Goal: Task Accomplishment & Management: Complete application form

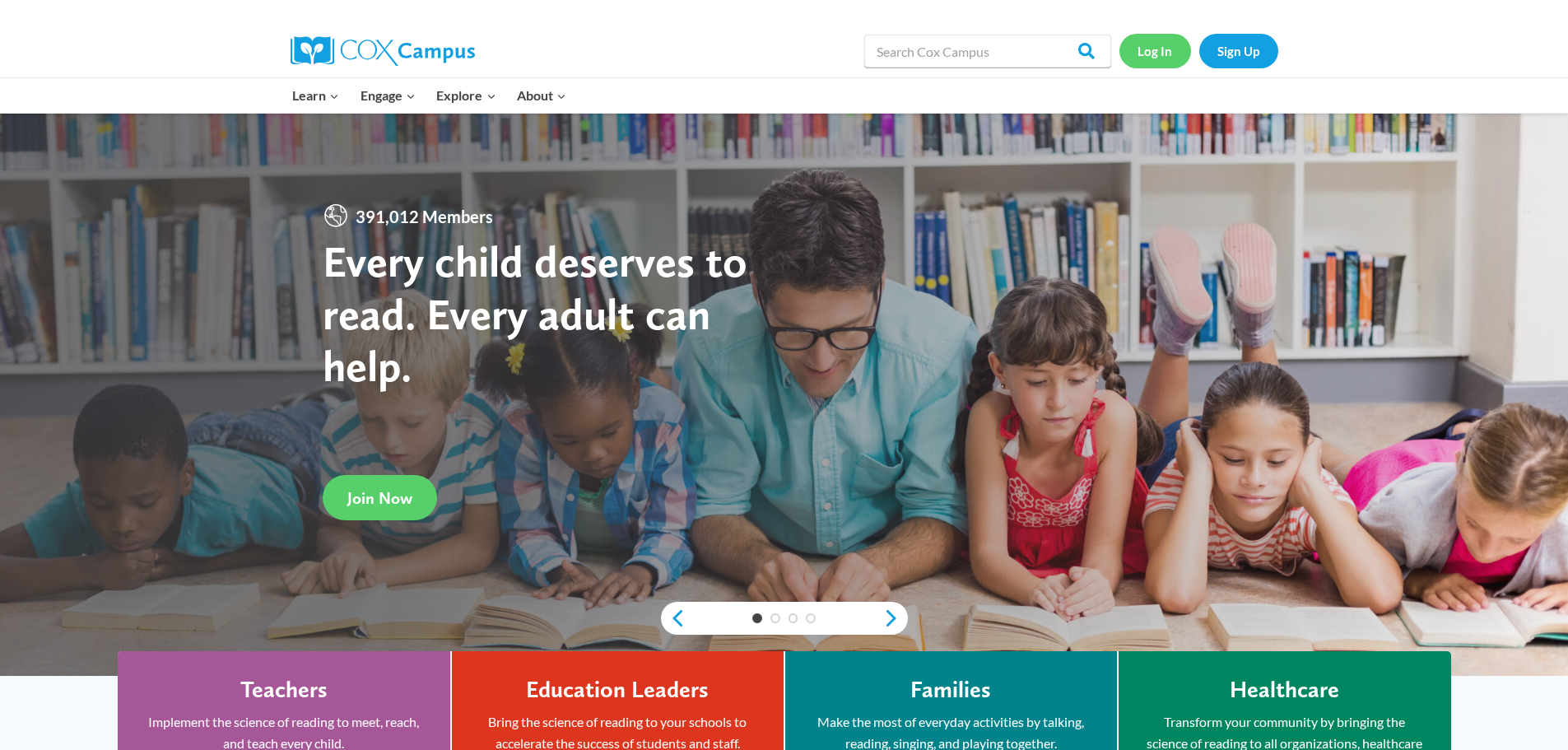
click at [1145, 50] on link "Log In" at bounding box center [1156, 50] width 72 height 33
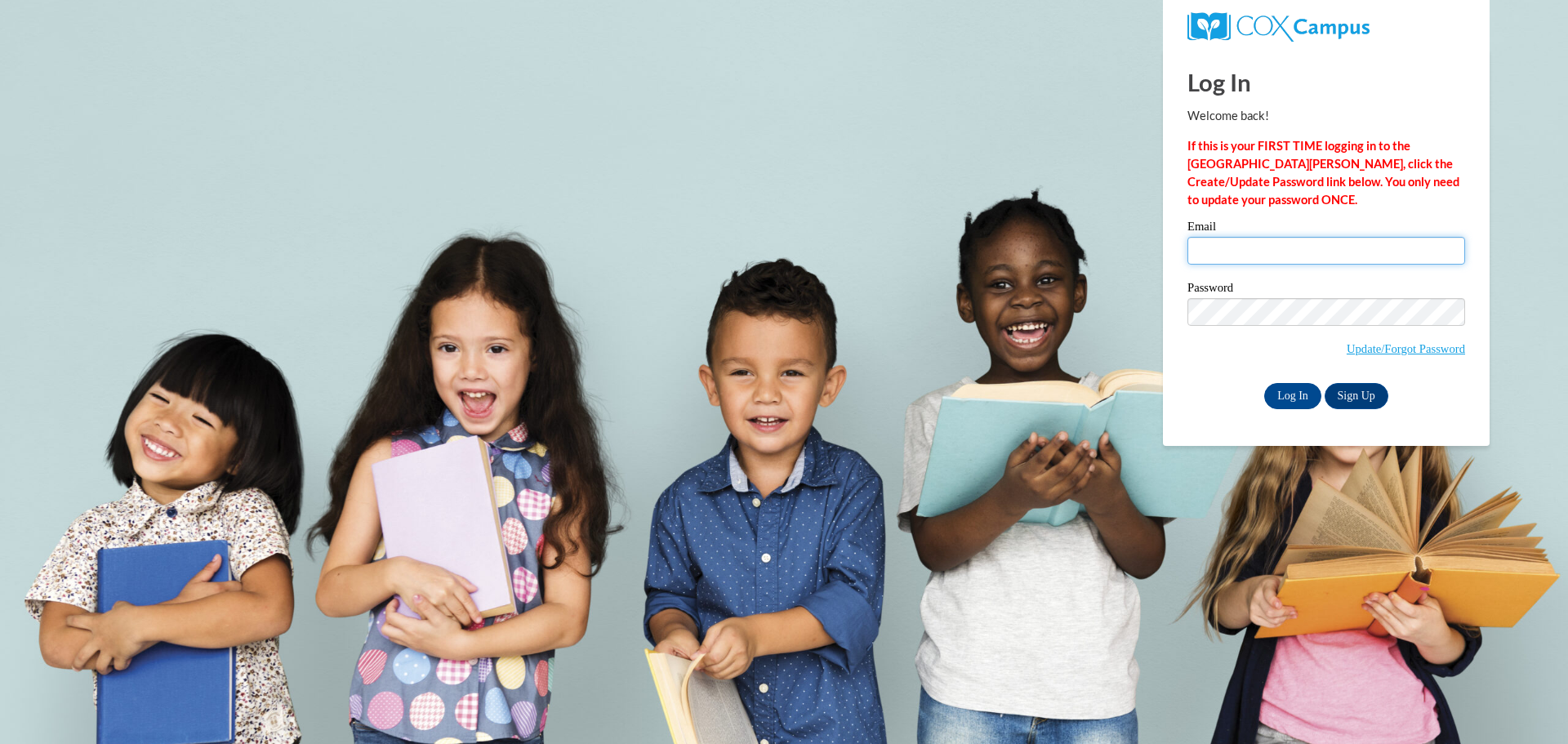
click at [1205, 251] on input "Email" at bounding box center [1326, 250] width 278 height 27
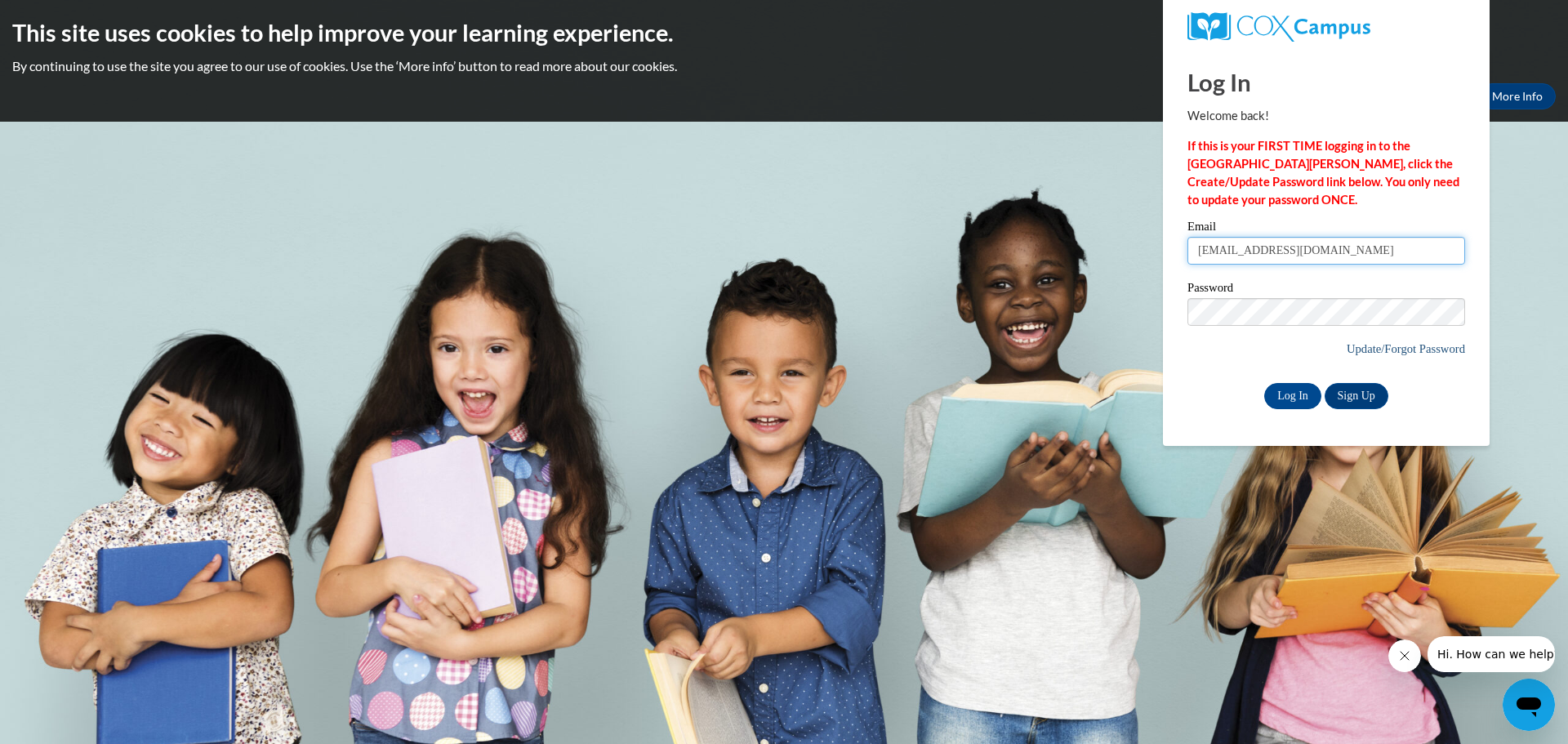
type input "[EMAIL_ADDRESS][DOMAIN_NAME]"
click at [1429, 348] on link "Update/Forgot Password" at bounding box center [1405, 348] width 119 height 13
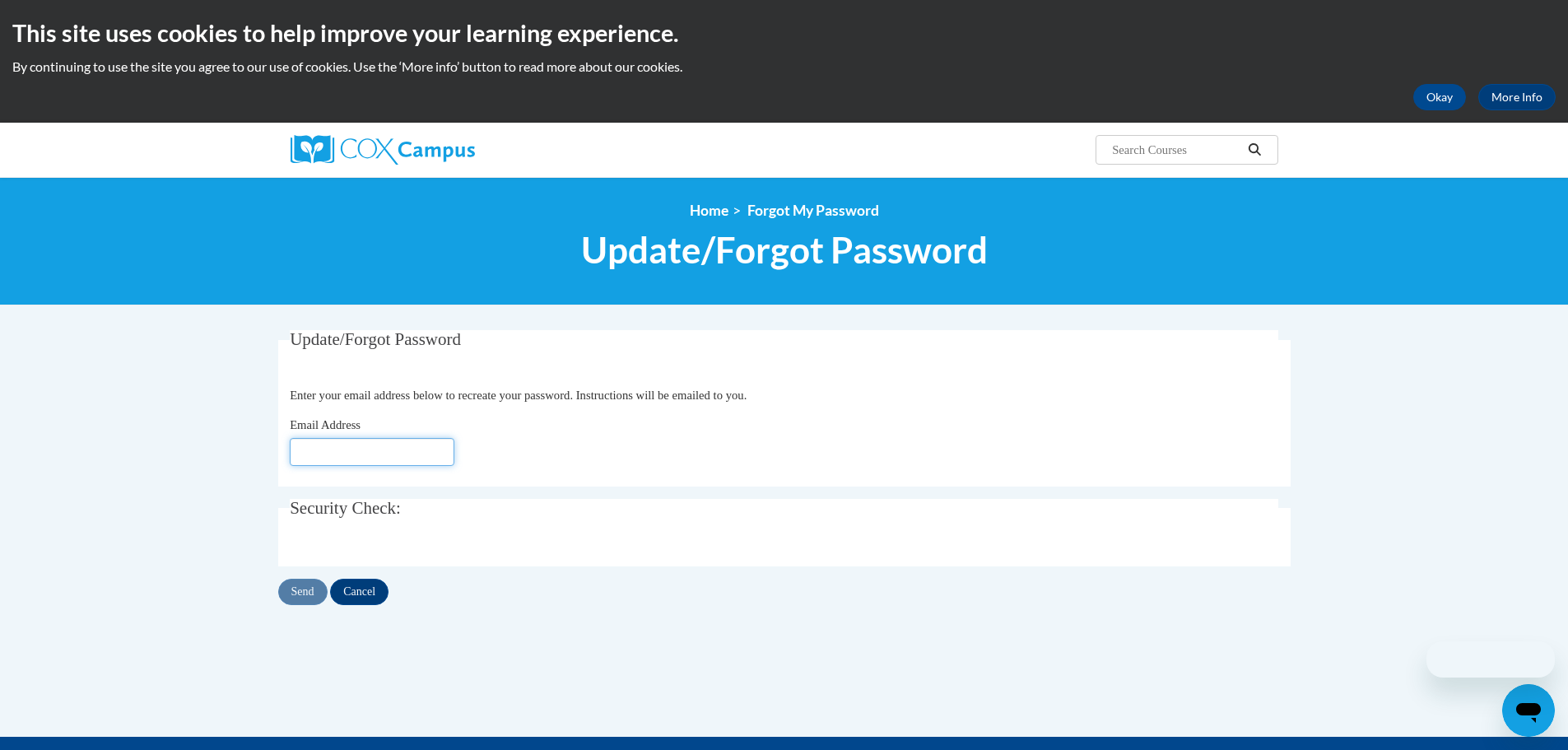
click at [299, 440] on input "Email Address" at bounding box center [371, 452] width 165 height 28
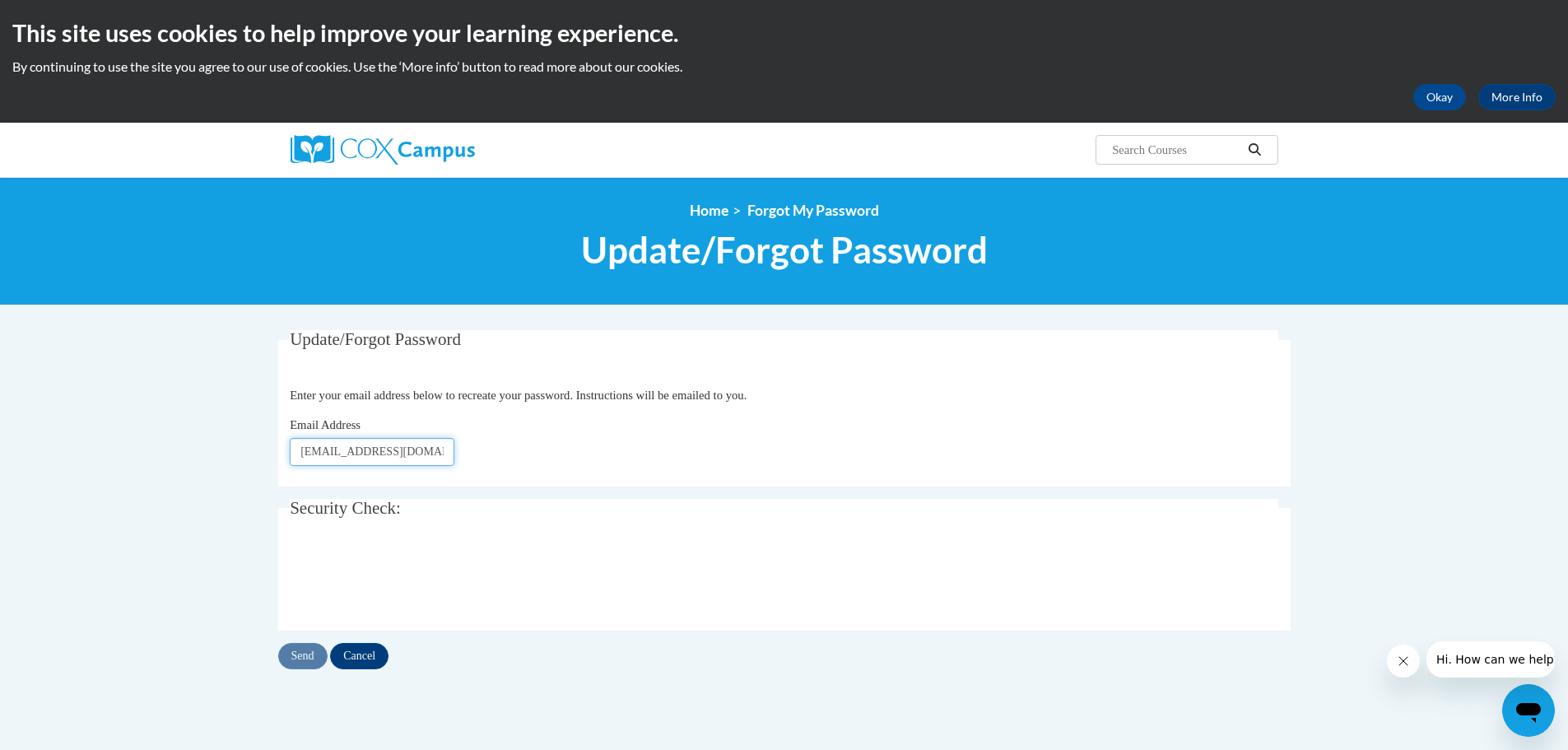
type input "[EMAIL_ADDRESS][DOMAIN_NAME]"
click at [289, 655] on input "Send" at bounding box center [303, 656] width 49 height 26
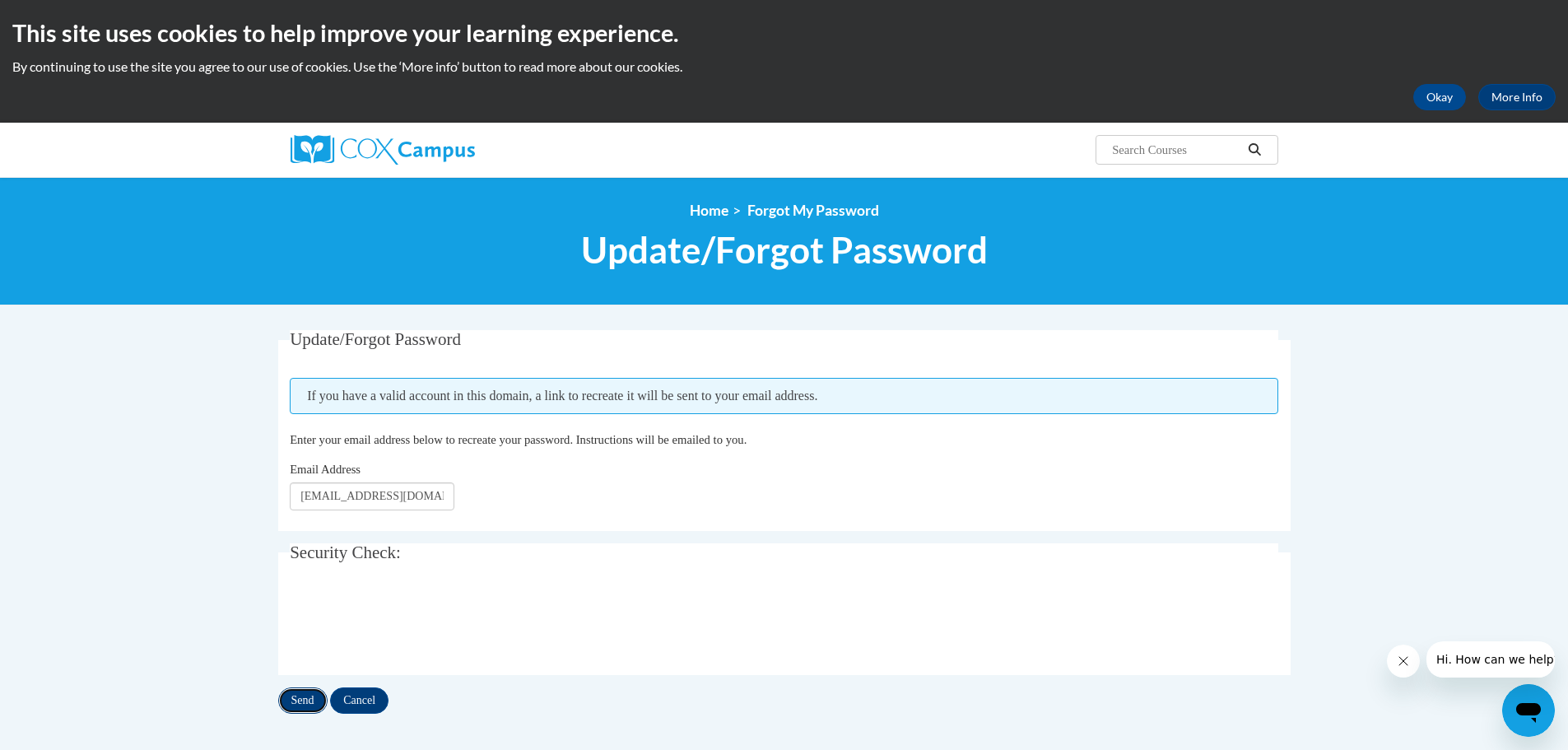
click at [299, 702] on input "Send" at bounding box center [303, 700] width 49 height 26
drag, startPoint x: 442, startPoint y: 496, endPoint x: 0, endPoint y: 574, distance: 448.8
click at [0, 574] on body "This site uses cookies to help improve your learning experience. By continuing …" at bounding box center [784, 568] width 1568 height 1135
type input "b"
drag, startPoint x: 365, startPoint y: 707, endPoint x: 389, endPoint y: 691, distance: 28.8
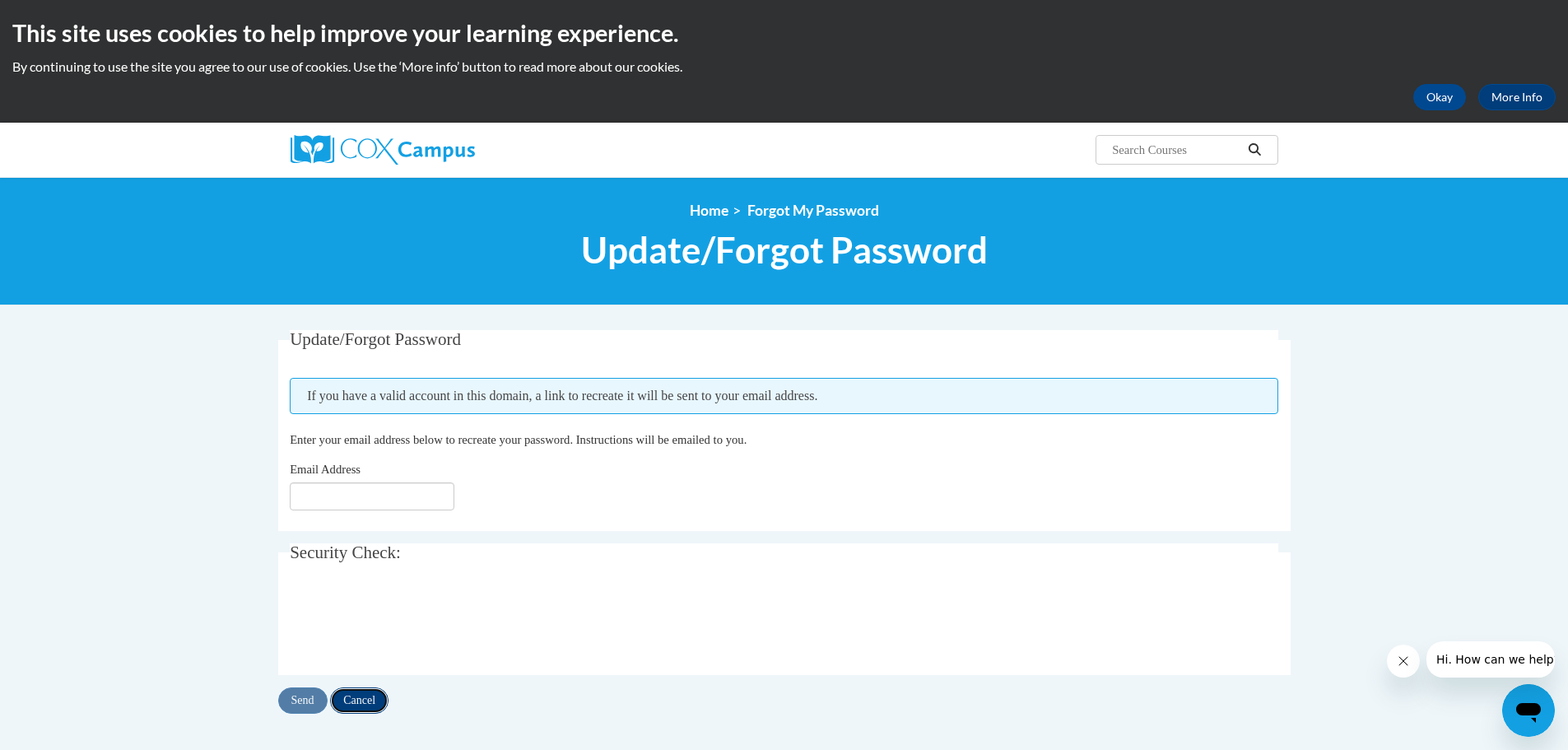
click at [366, 707] on input "Cancel" at bounding box center [360, 700] width 59 height 26
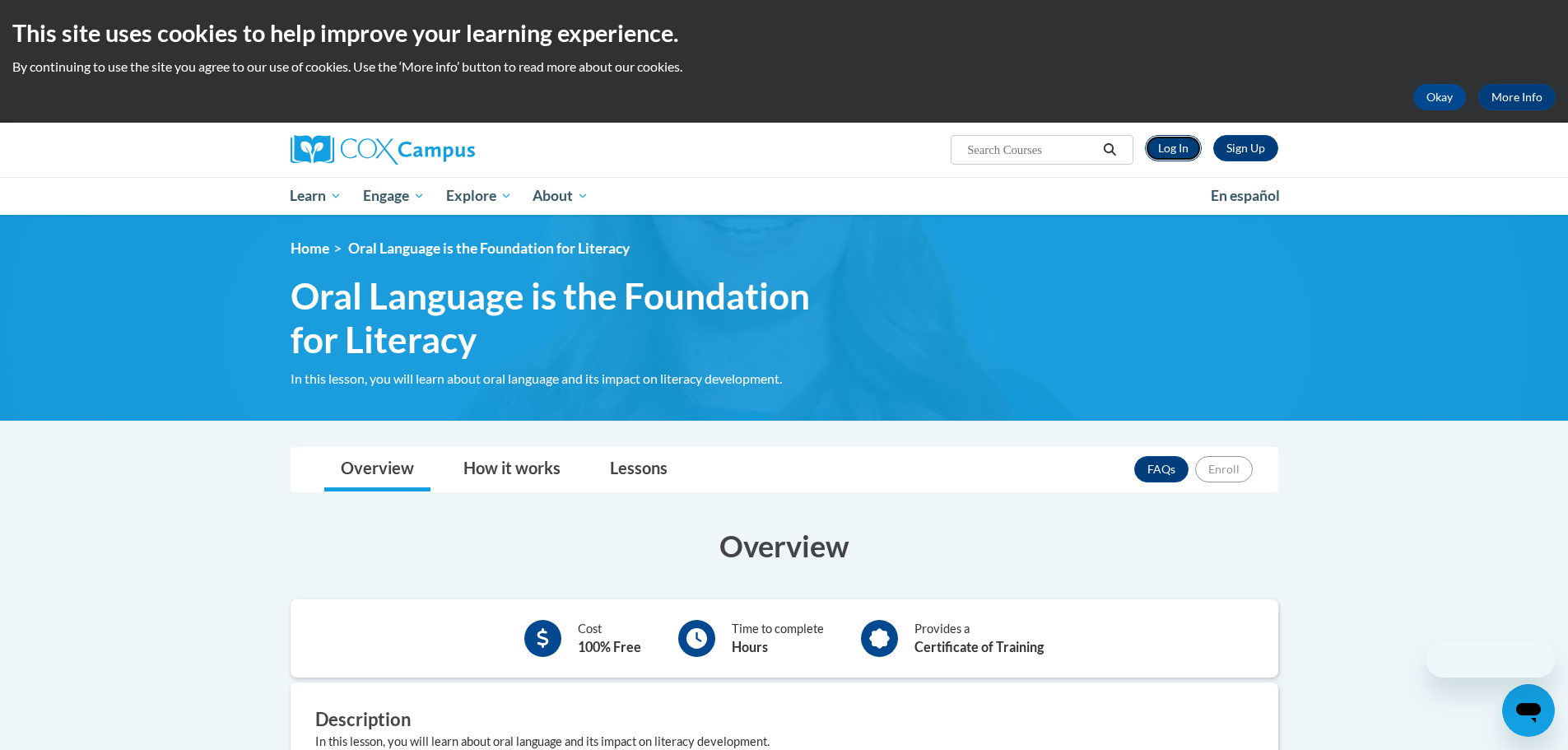
click at [1163, 150] on link "Log In" at bounding box center [1173, 147] width 57 height 26
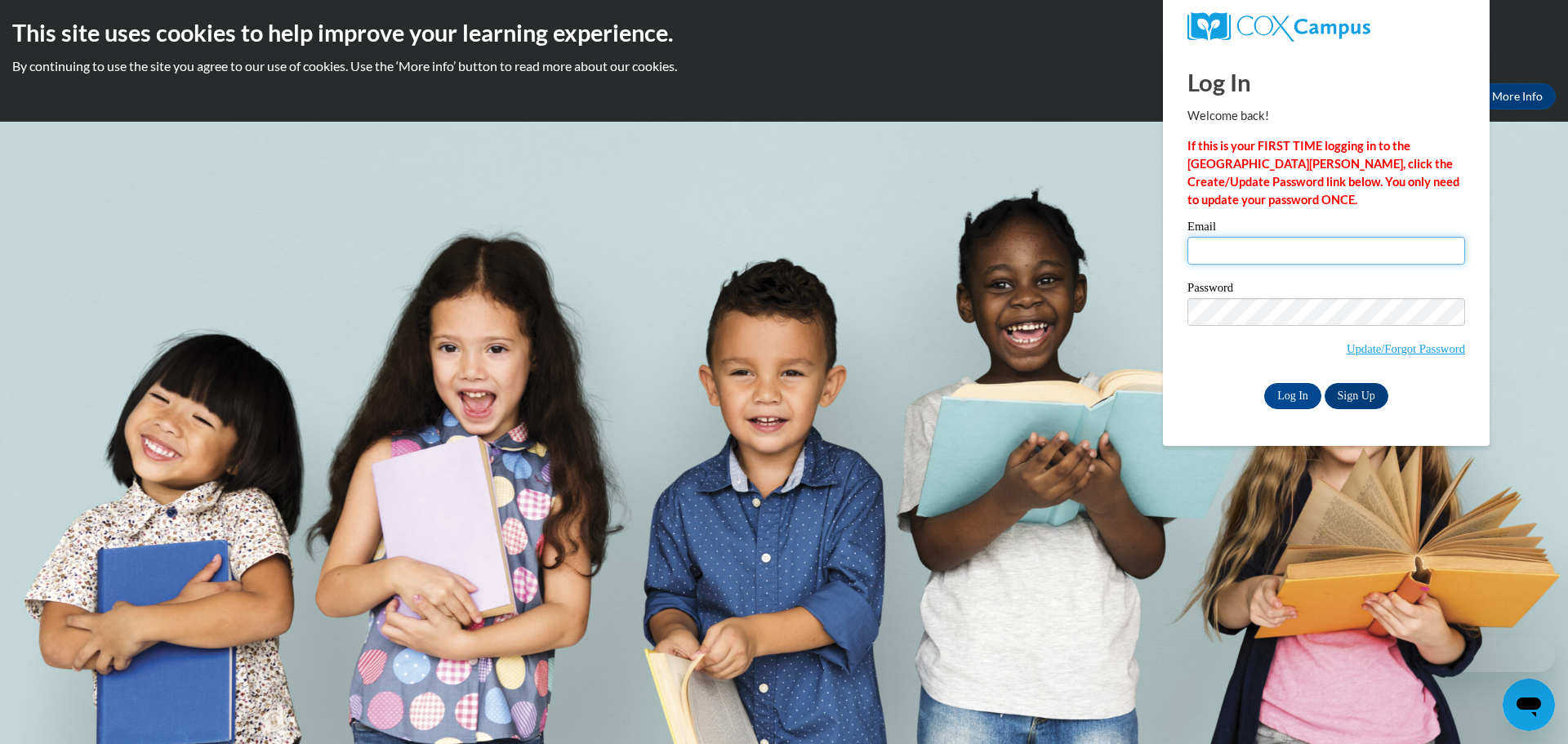
click at [1213, 250] on input "Email" at bounding box center [1326, 250] width 278 height 27
type input "[PERSON_NAME][EMAIL_ADDRESS][PERSON_NAME][DOMAIN_NAME]"
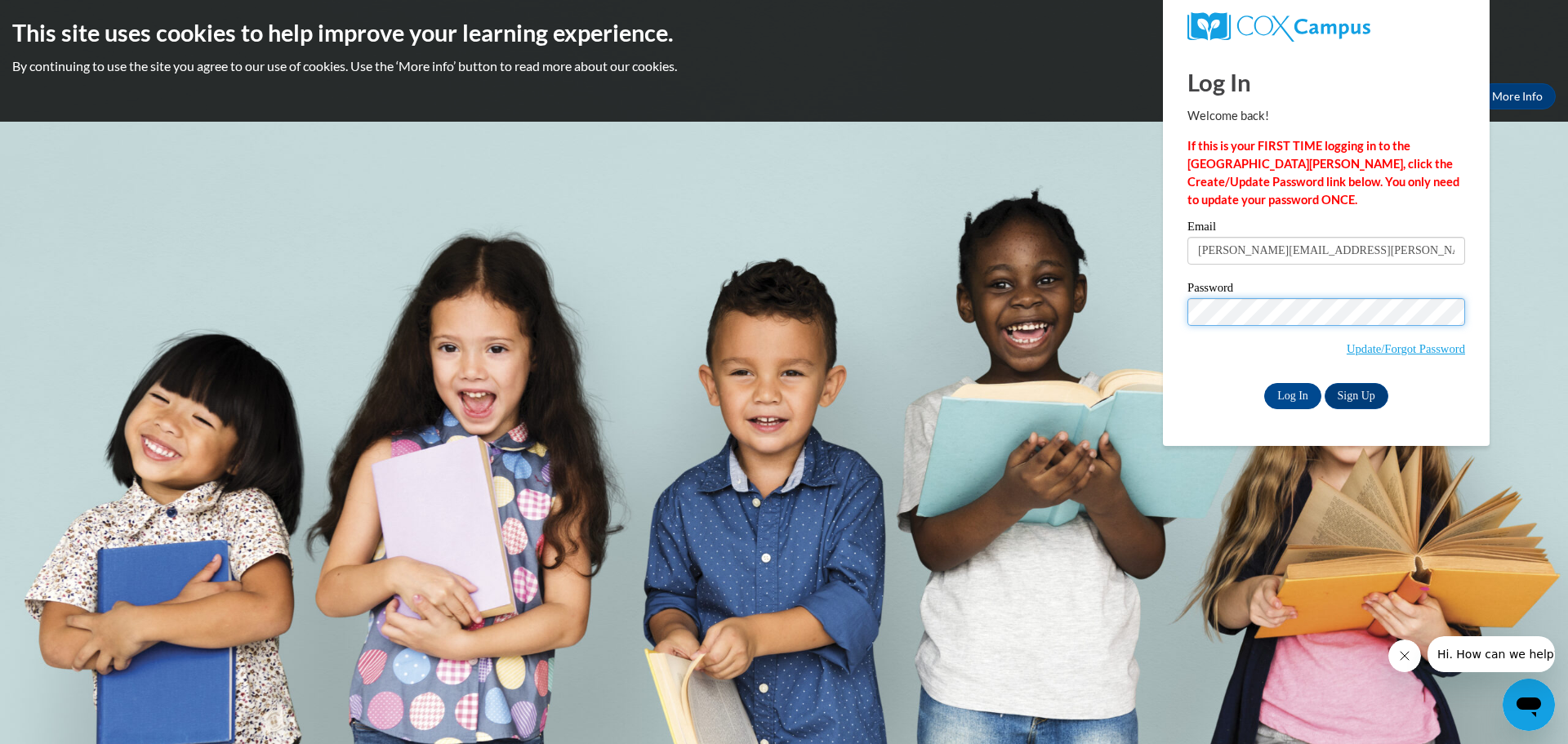
click at [1264, 383] on input "Log In" at bounding box center [1293, 396] width 57 height 26
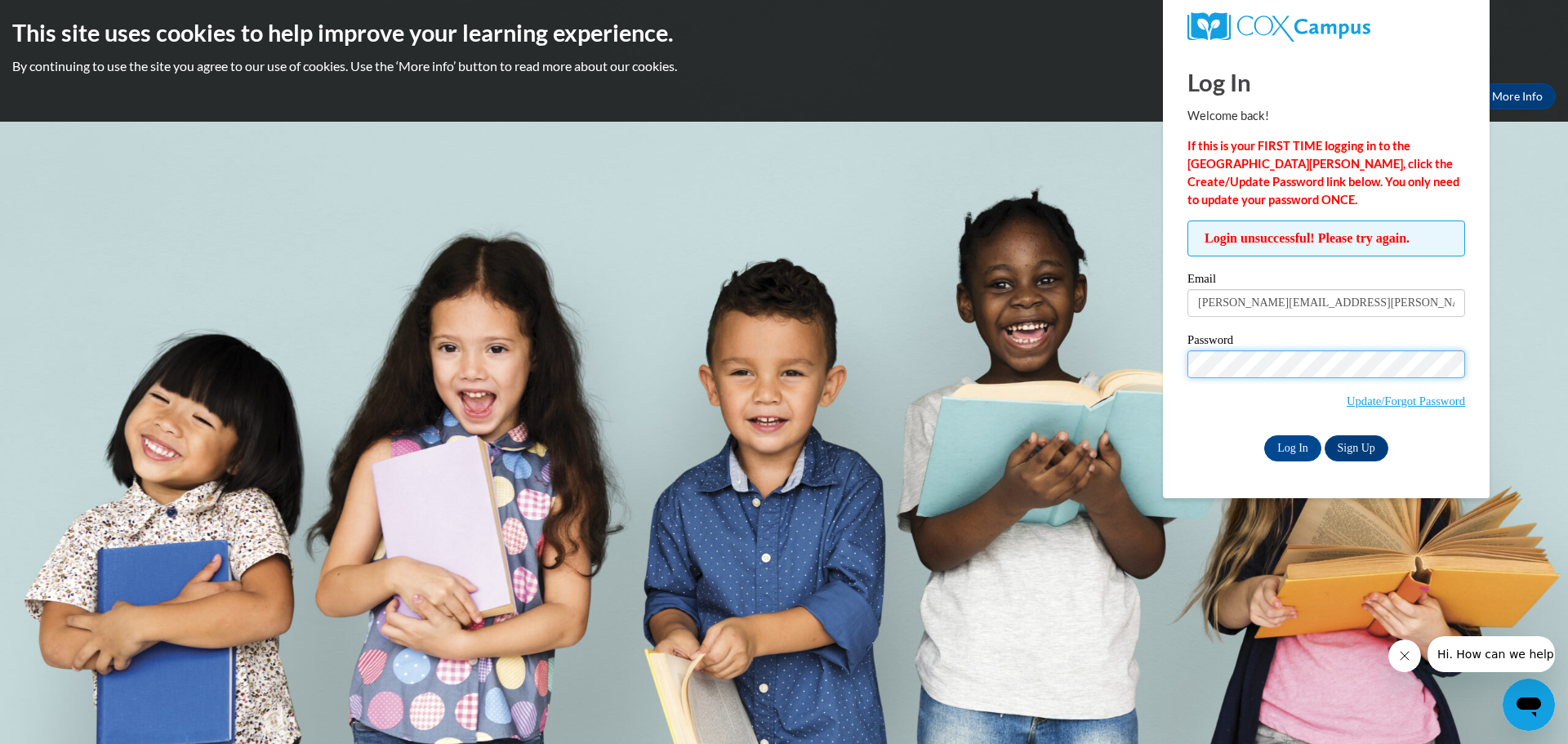
click at [1264, 435] on input "Log In" at bounding box center [1293, 448] width 57 height 26
drag, startPoint x: 1417, startPoint y: 300, endPoint x: 1232, endPoint y: 314, distance: 185.5
click at [1160, 285] on body "This site uses cookies to help improve your learning experience. By continuing …" at bounding box center [784, 372] width 1568 height 744
drag, startPoint x: 1434, startPoint y: 395, endPoint x: 1376, endPoint y: 397, distance: 58.0
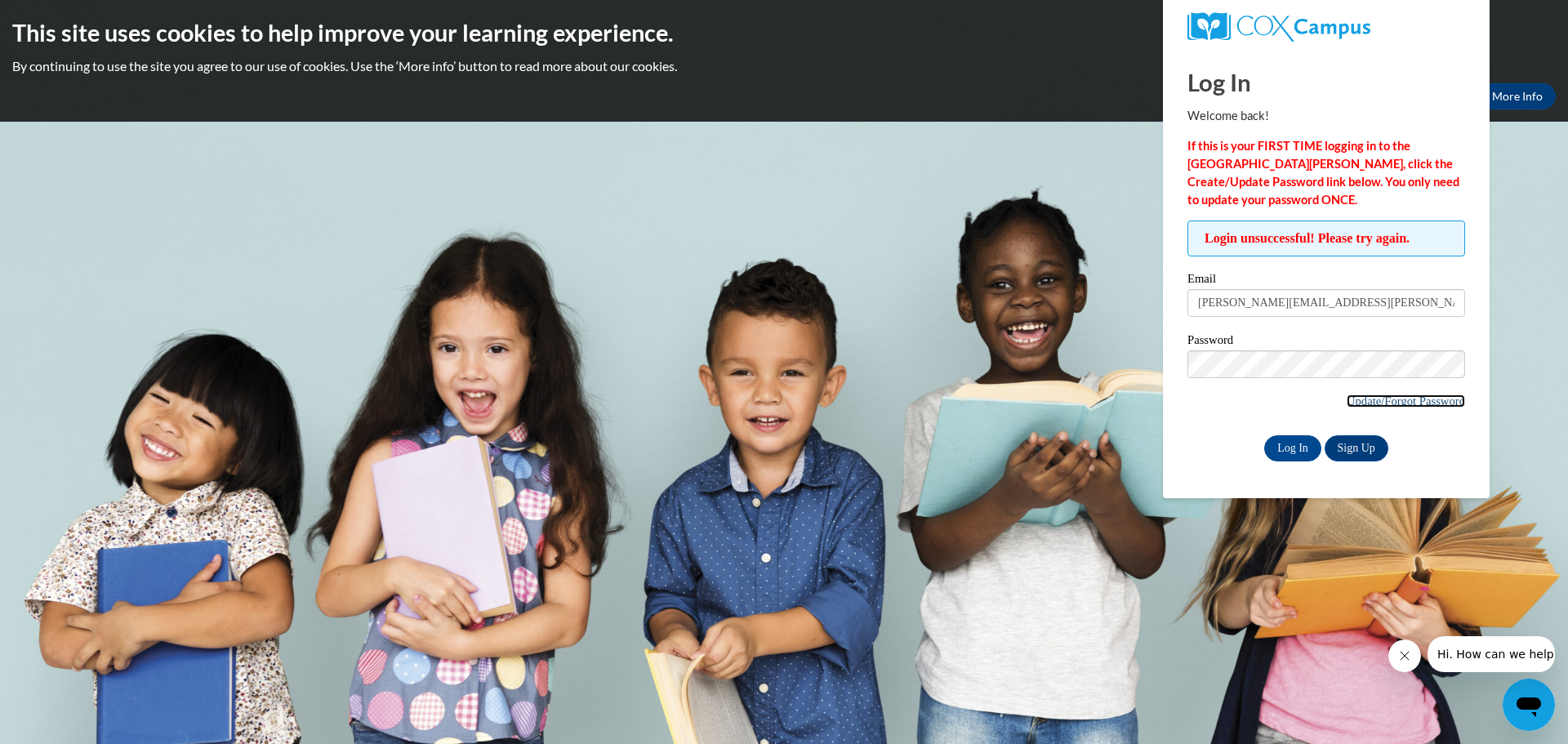
click at [1433, 396] on link "Update/Forgot Password" at bounding box center [1405, 401] width 119 height 13
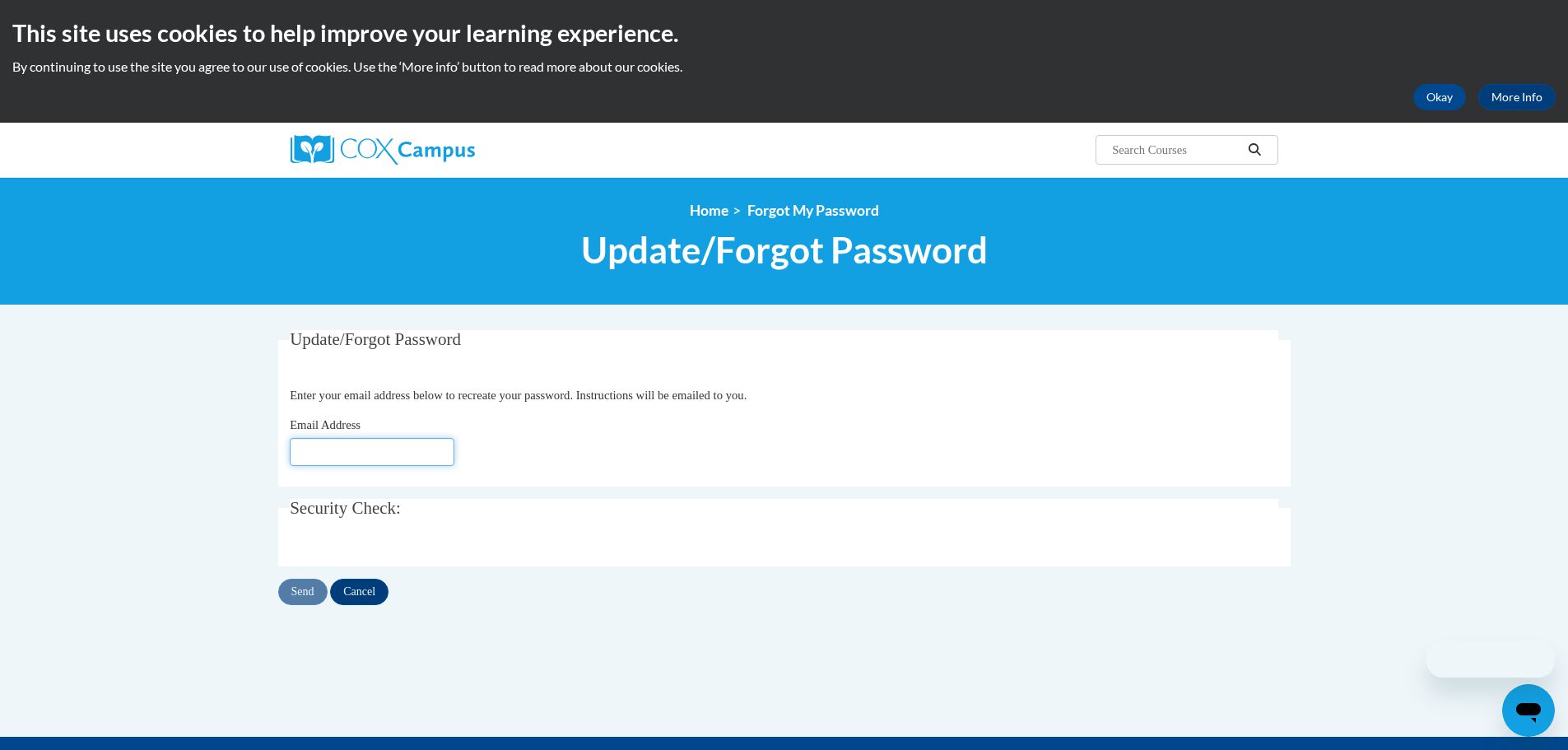
click at [384, 447] on input "Email Address" at bounding box center [371, 452] width 165 height 28
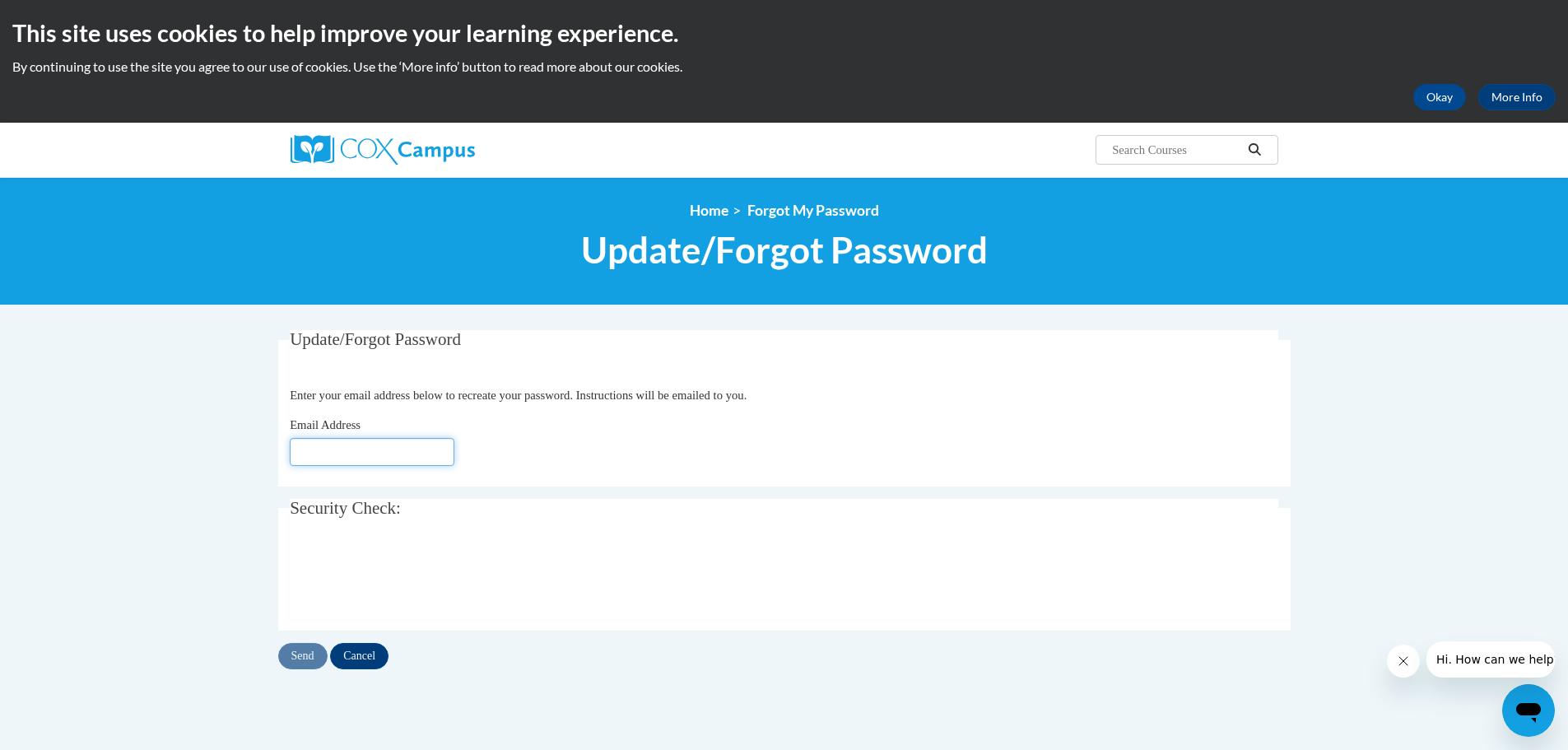
paste input "[PERSON_NAME][EMAIL_ADDRESS][PERSON_NAME][DOMAIN_NAME]"
type input "[PERSON_NAME][EMAIL_ADDRESS][PERSON_NAME][DOMAIN_NAME]"
click at [302, 654] on input "Send" at bounding box center [303, 656] width 49 height 26
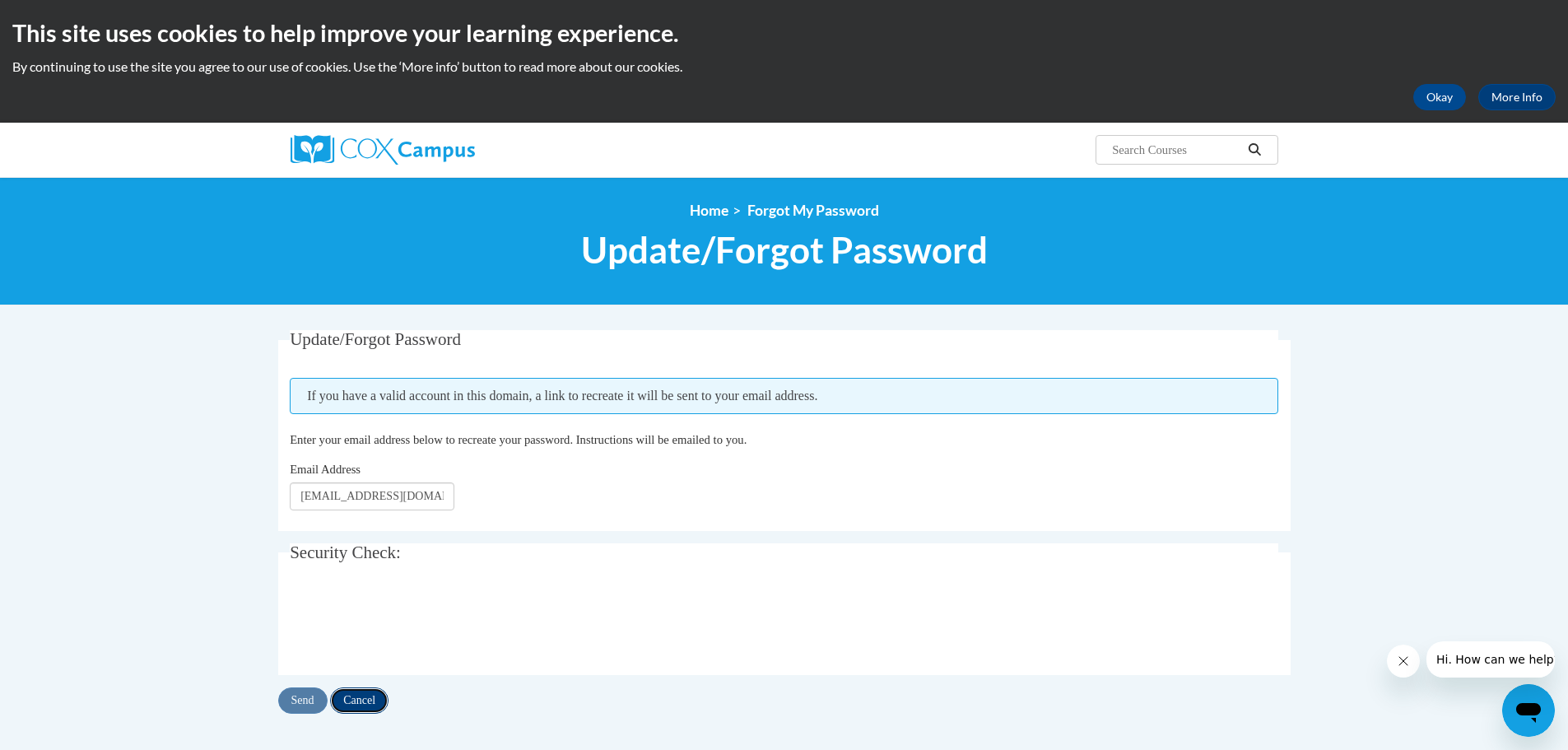
click at [370, 705] on input "Cancel" at bounding box center [360, 700] width 59 height 26
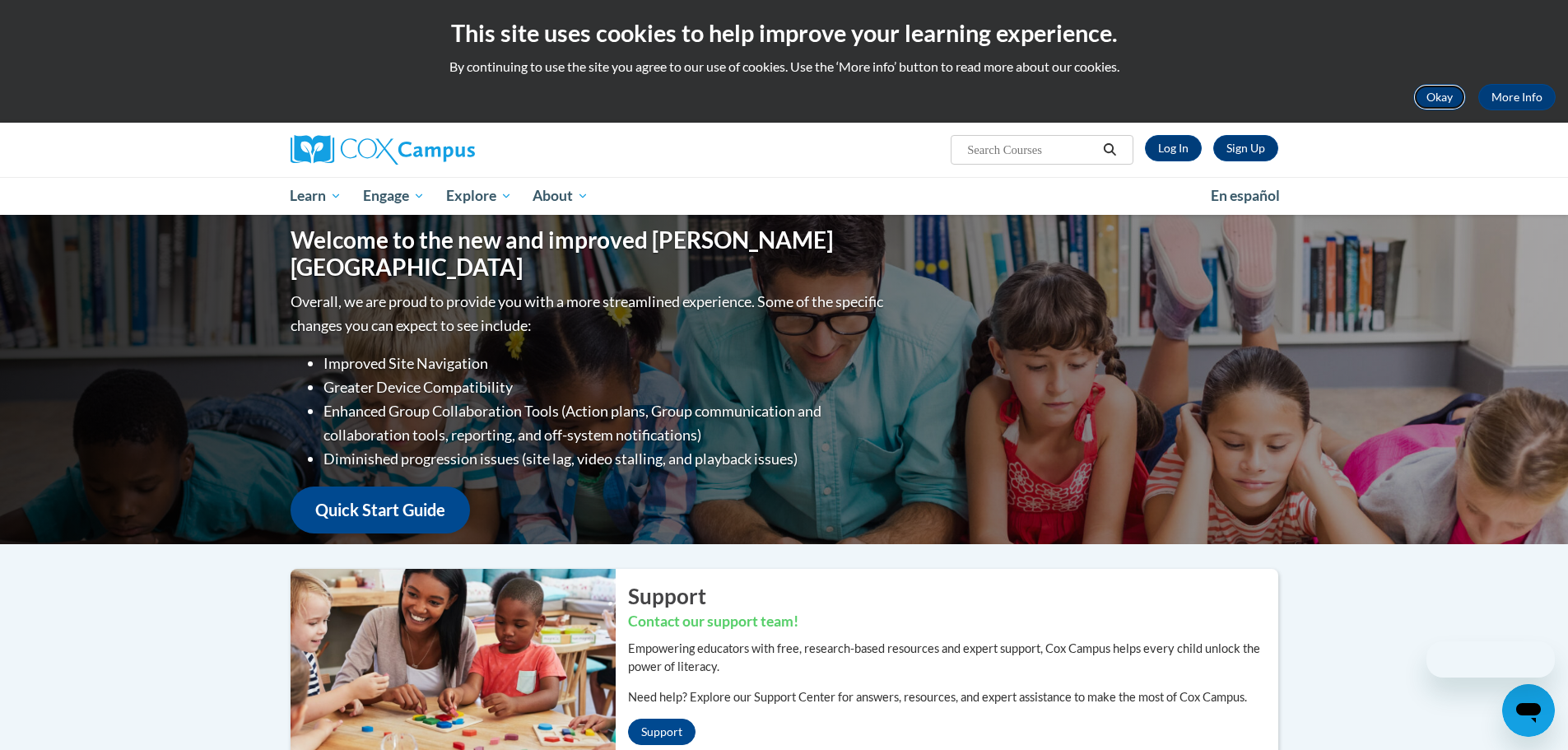
click at [1443, 100] on button "Okay" at bounding box center [1439, 96] width 53 height 26
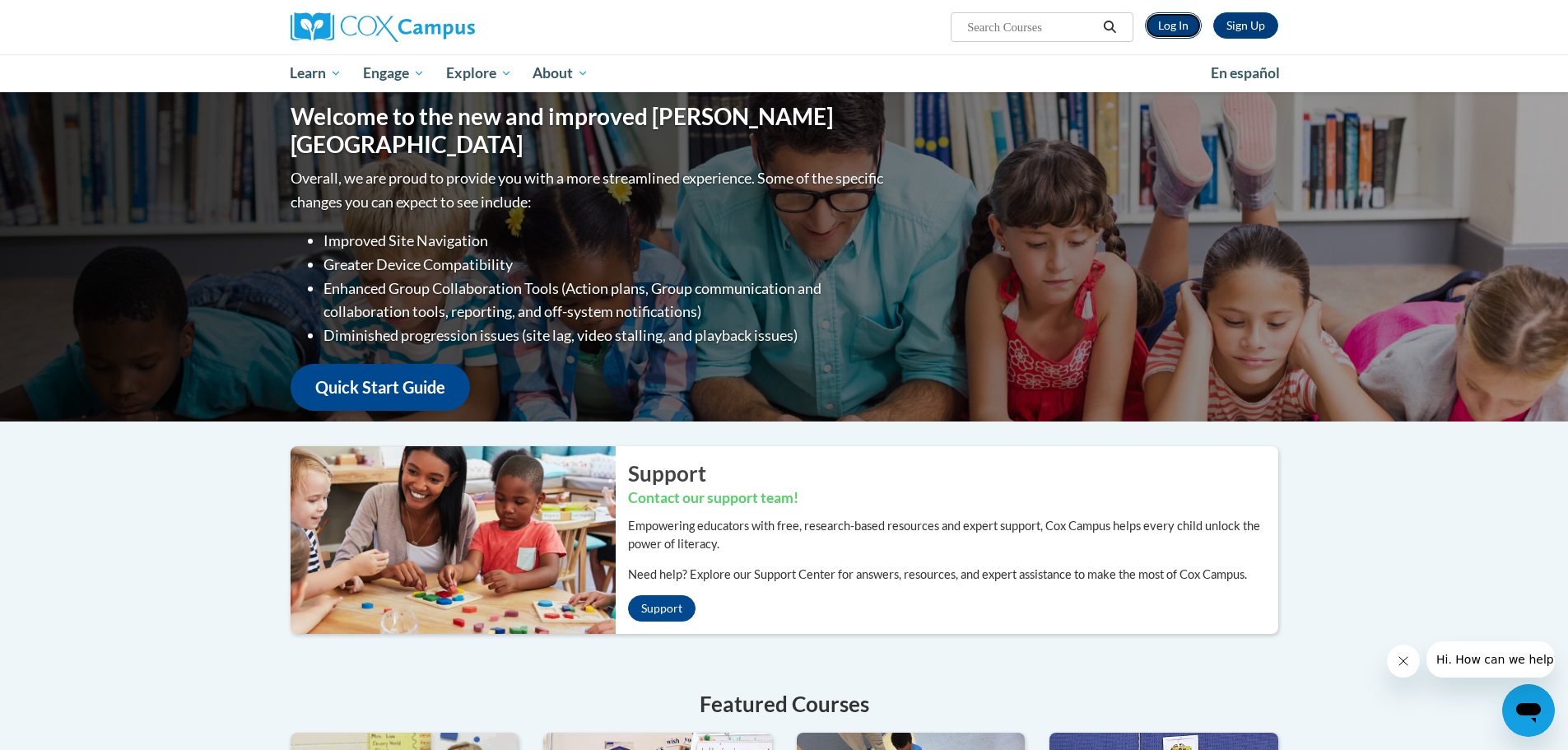
click at [1166, 24] on link "Log In" at bounding box center [1173, 25] width 57 height 26
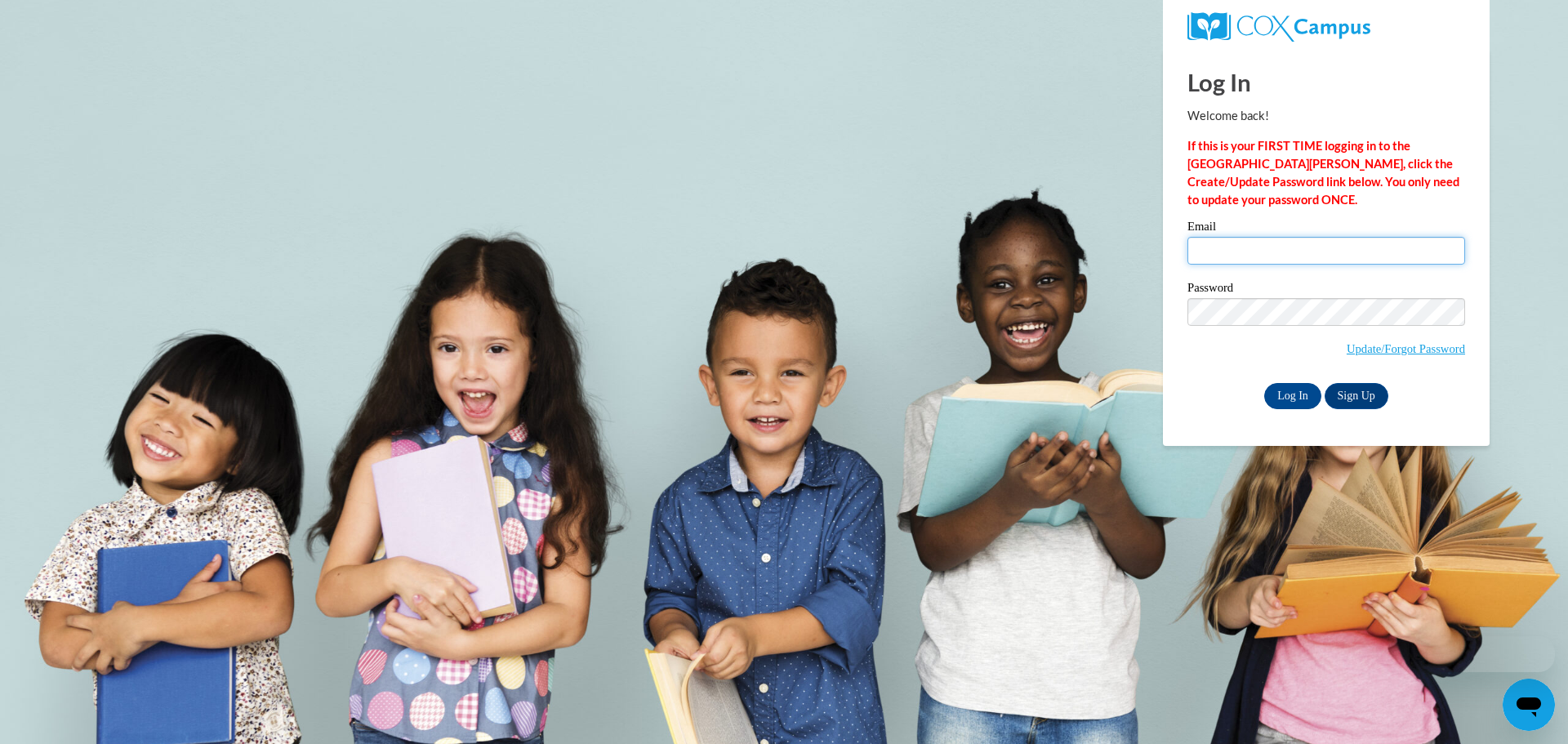
click at [1225, 254] on input "Email" at bounding box center [1326, 250] width 278 height 27
paste input "[PERSON_NAME][EMAIL_ADDRESS][PERSON_NAME][DOMAIN_NAME]"
type input "[PERSON_NAME][EMAIL_ADDRESS][PERSON_NAME][DOMAIN_NAME]"
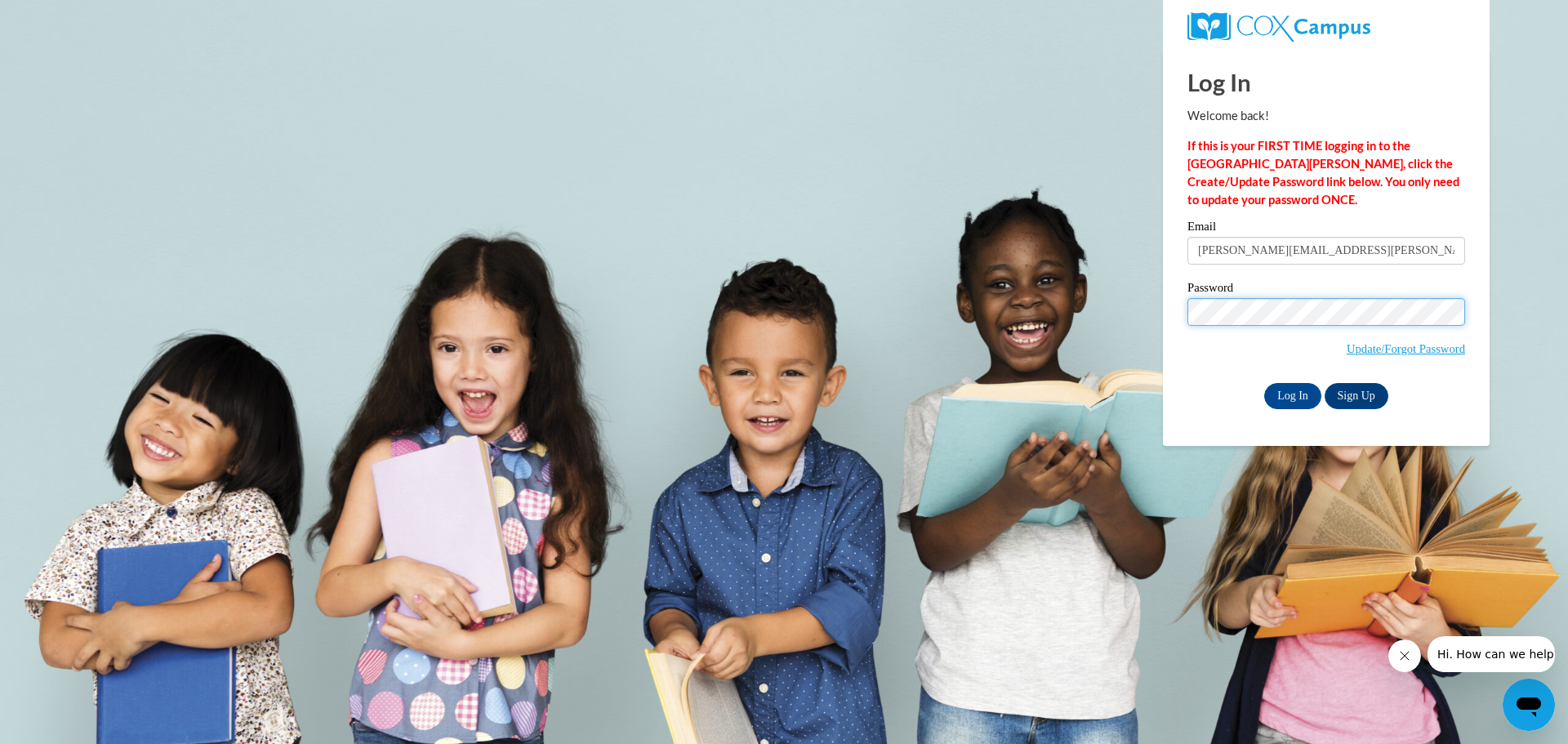
click at [1264, 383] on input "Log In" at bounding box center [1293, 396] width 57 height 26
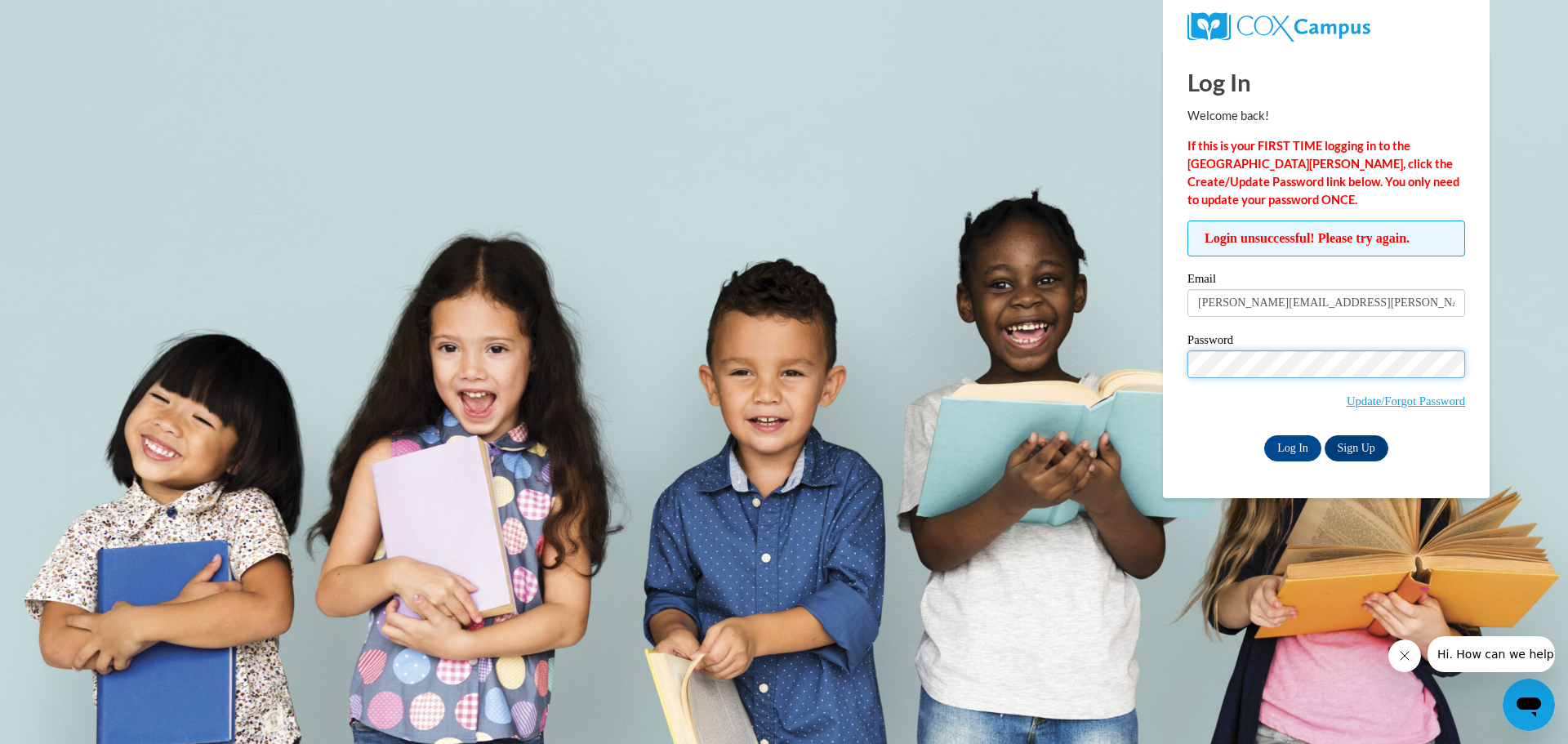
click at [1264, 435] on input "Log In" at bounding box center [1293, 448] width 57 height 26
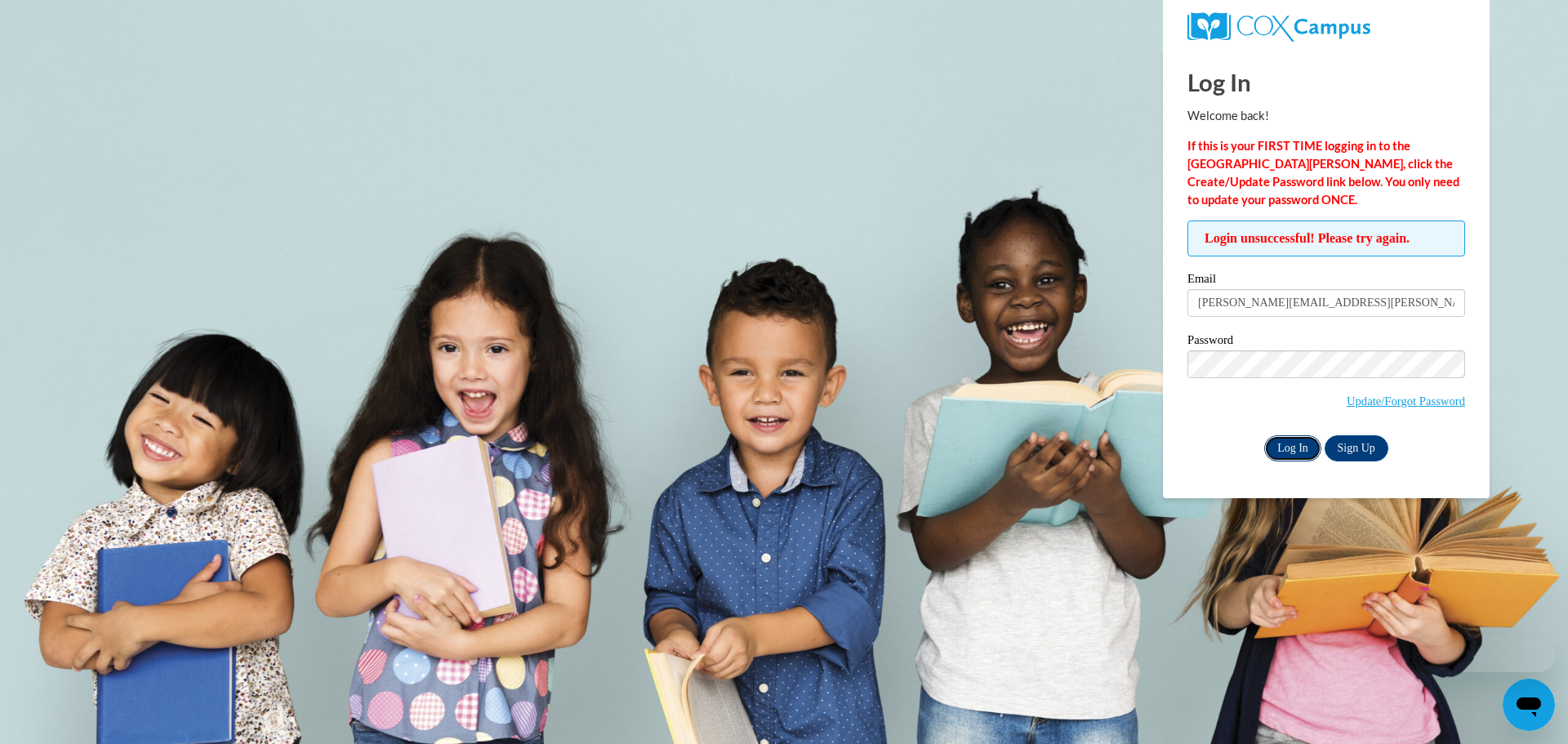
click at [1307, 457] on input "Log In" at bounding box center [1293, 448] width 57 height 26
click at [1283, 444] on input "Log In" at bounding box center [1293, 448] width 57 height 26
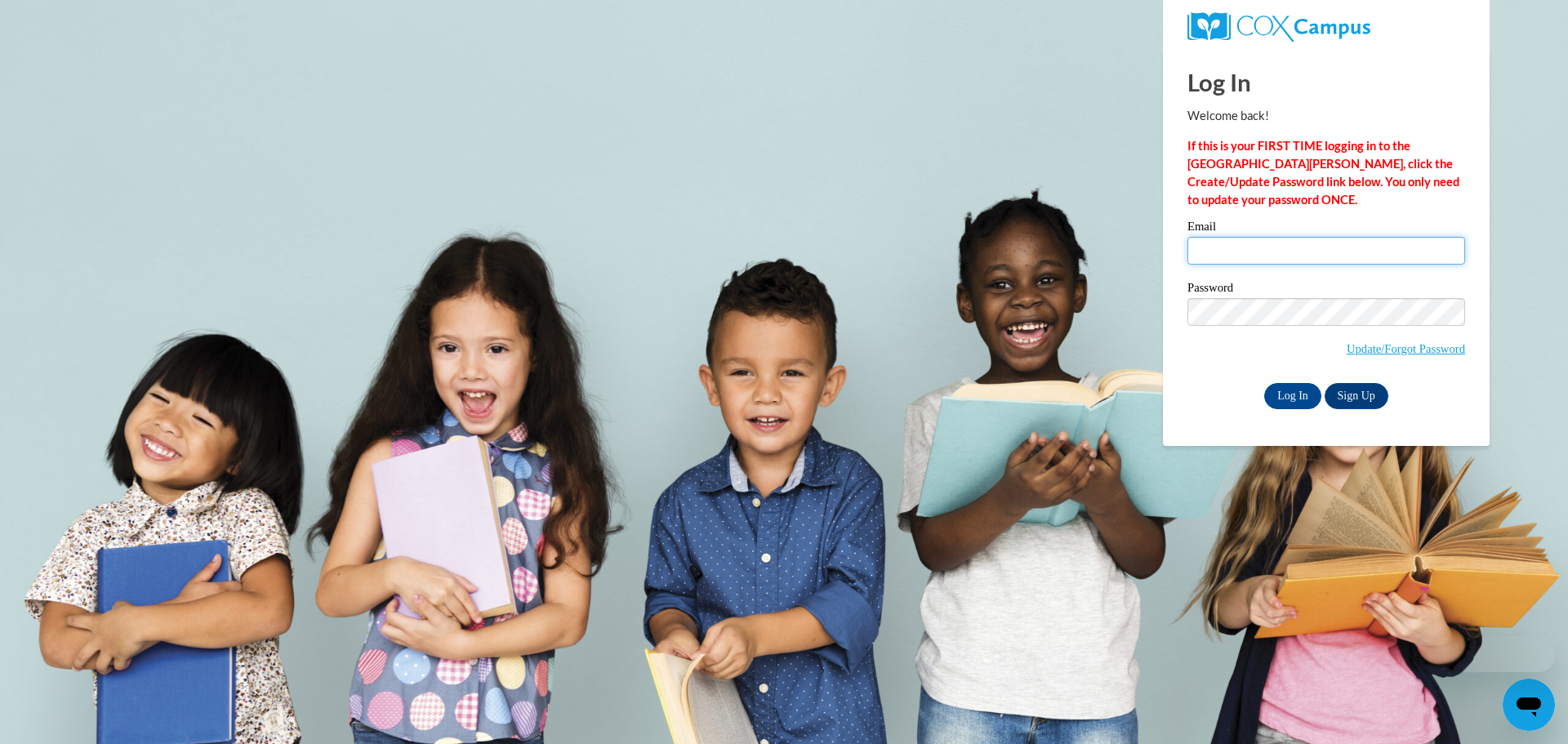
click at [1267, 263] on input "Email" at bounding box center [1326, 250] width 278 height 27
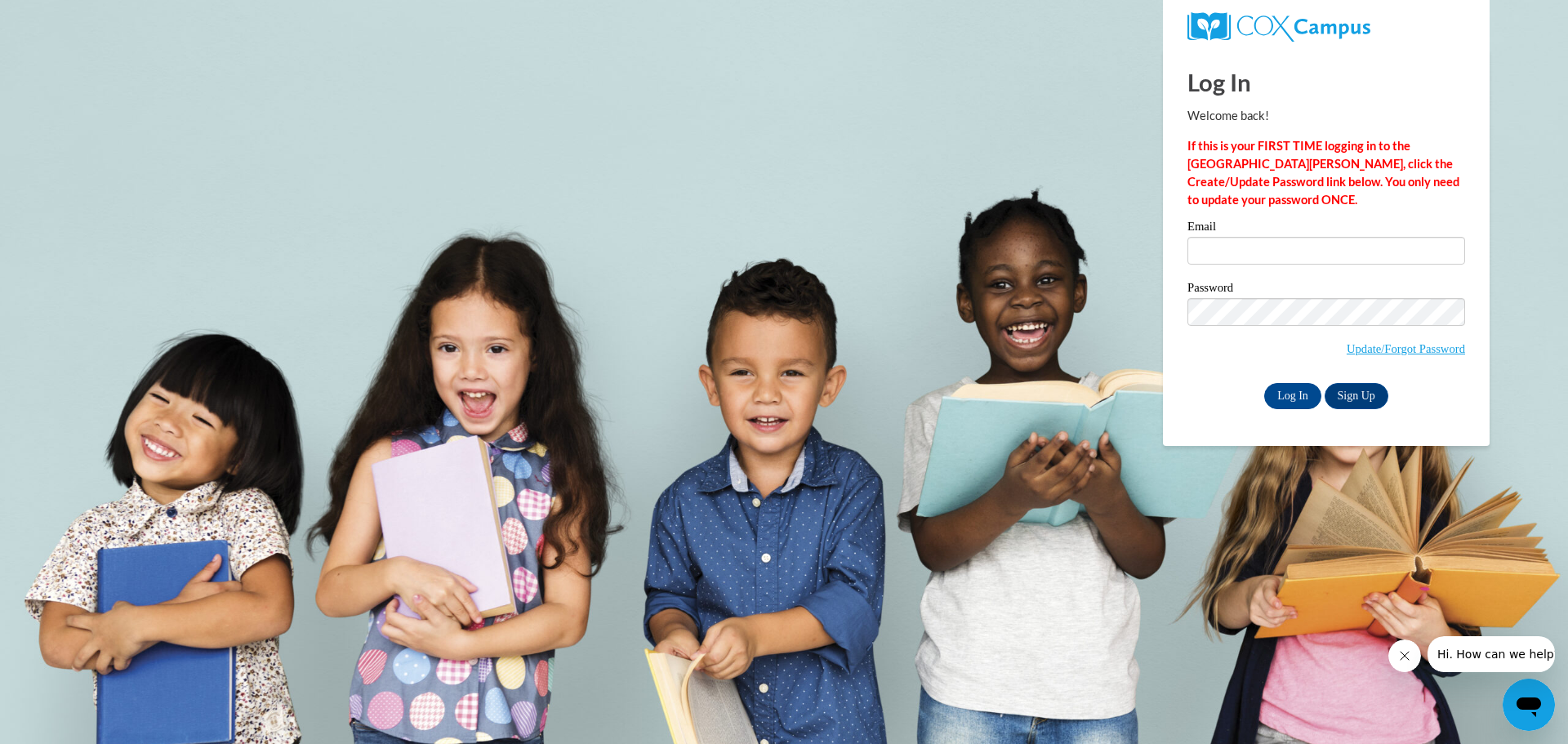
click at [1182, 418] on div "Log In Welcome back! If this is your FIRST TIME logging in to the NEW Cox Campu…" at bounding box center [1326, 247] width 351 height 396
click at [1437, 353] on link "Update/Forgot Password" at bounding box center [1405, 348] width 119 height 13
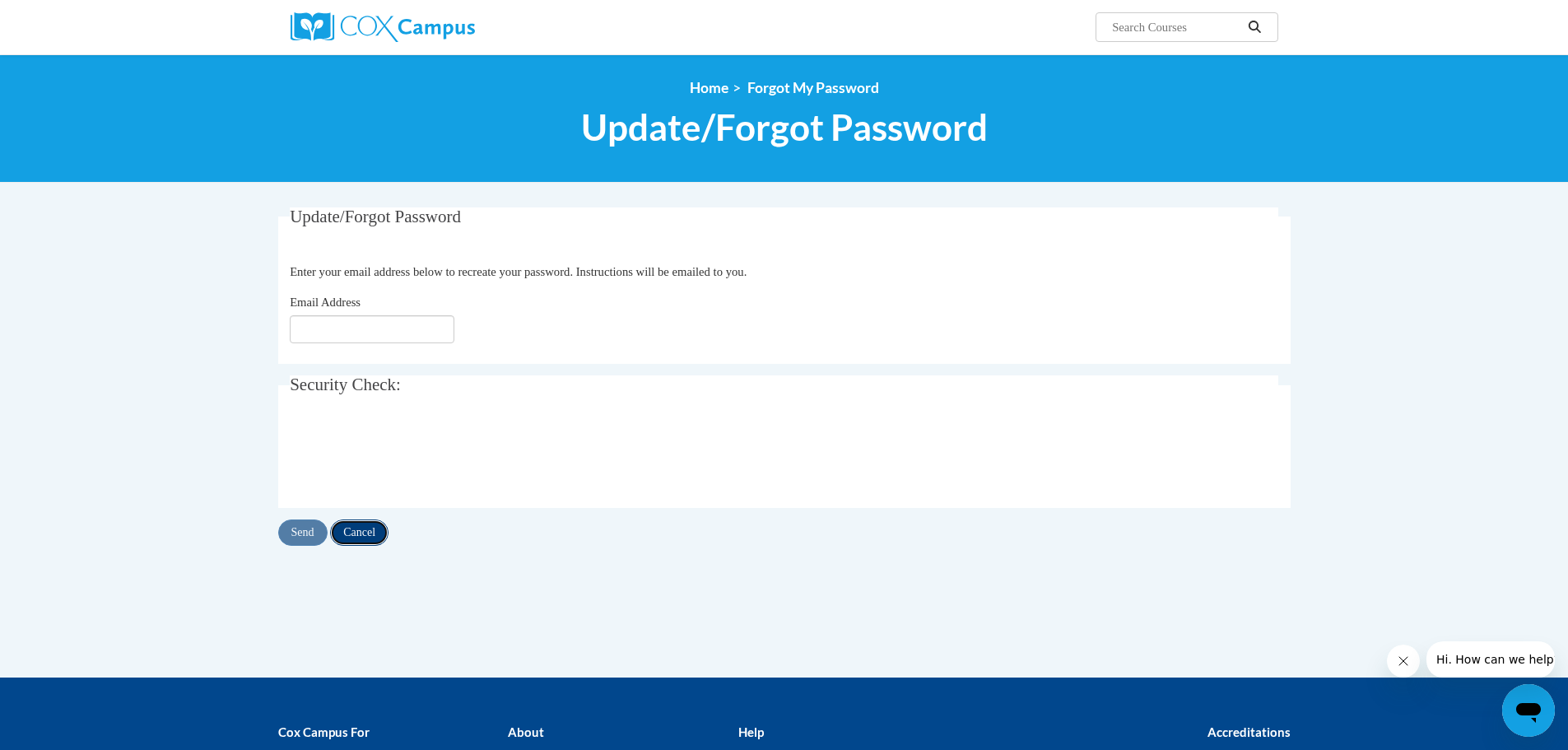
click at [356, 535] on input "Cancel" at bounding box center [360, 532] width 59 height 26
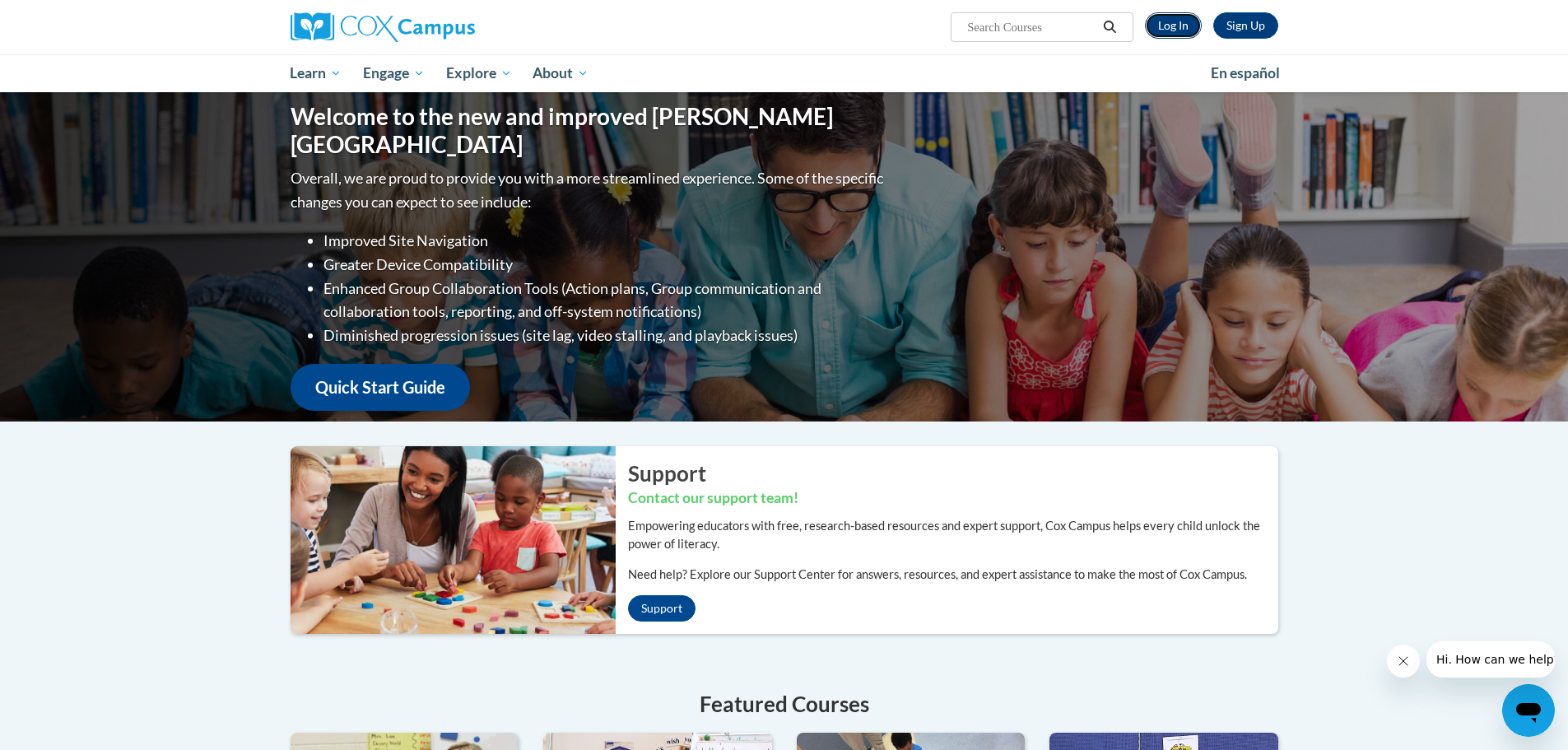
click at [1175, 31] on link "Log In" at bounding box center [1173, 25] width 57 height 26
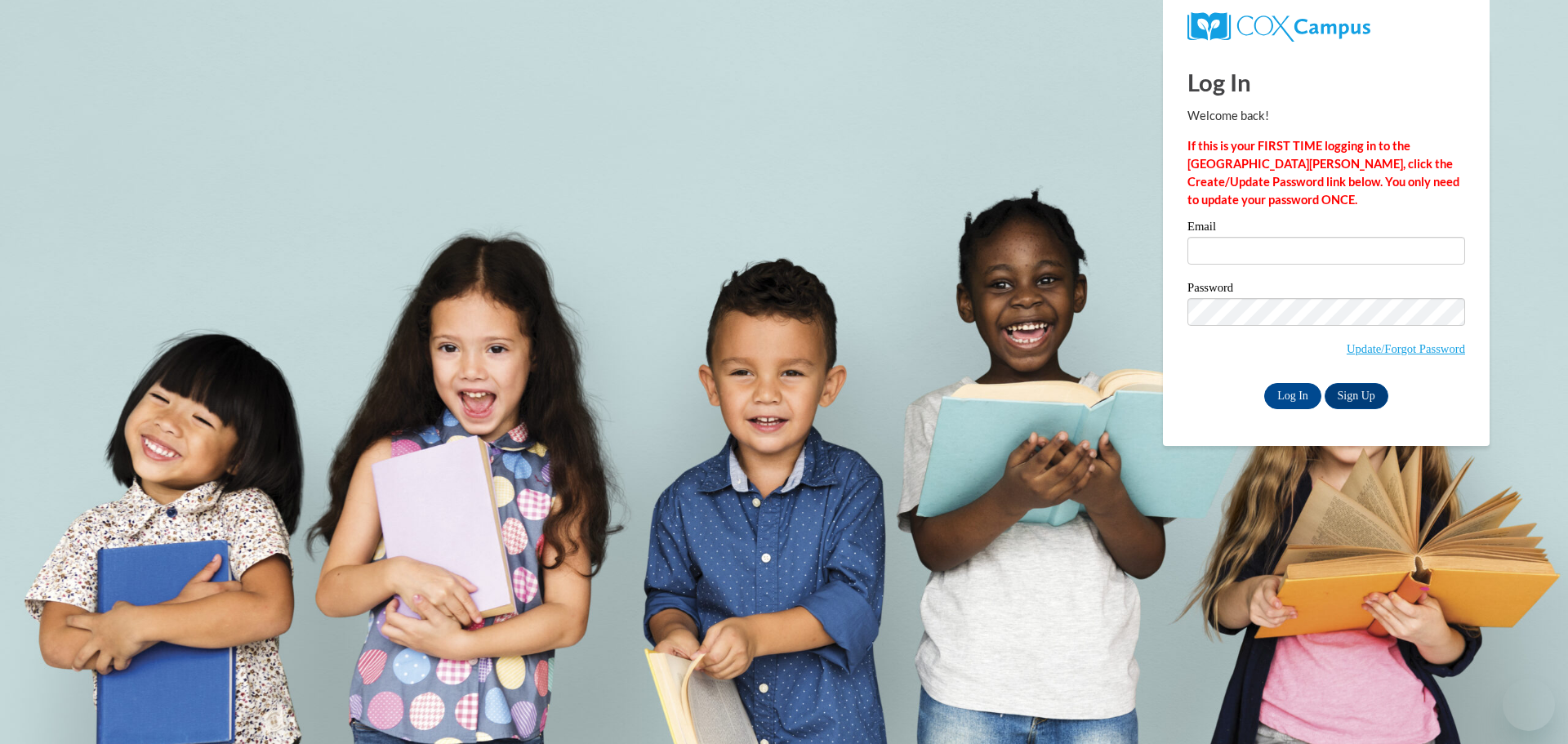
click at [1245, 260] on input "Email" at bounding box center [1326, 250] width 278 height 27
type input "[PERSON_NAME][EMAIL_ADDRESS][PERSON_NAME][DOMAIN_NAME]"
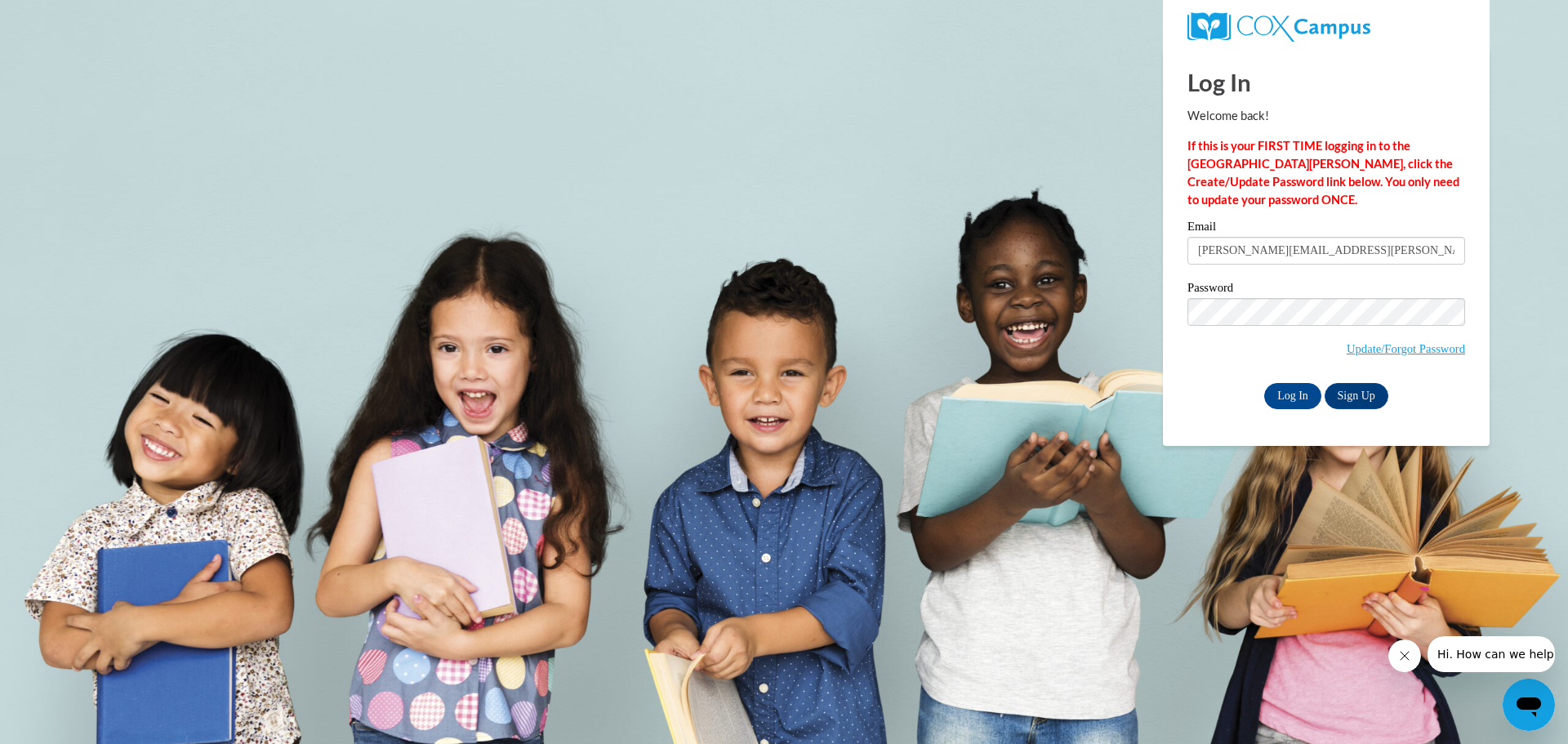
click at [1178, 309] on div "Please enter your email! Please enter your password! Email bethany.stewart@stud…" at bounding box center [1326, 314] width 302 height 187
click at [1264, 383] on input "Log In" at bounding box center [1293, 396] width 57 height 26
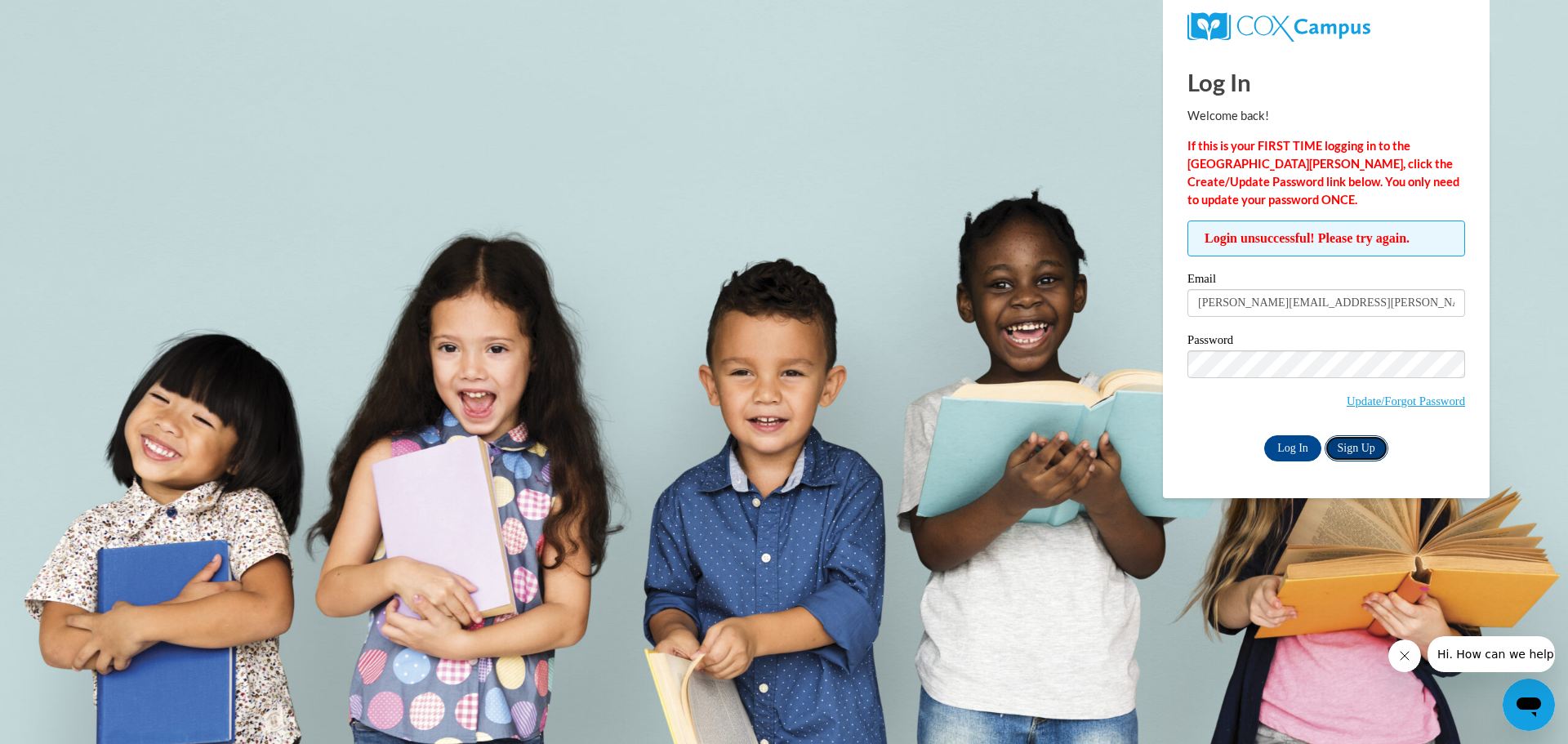
click at [1354, 450] on link "Sign Up" at bounding box center [1356, 448] width 64 height 26
